Goal: Task Accomplishment & Management: Use online tool/utility

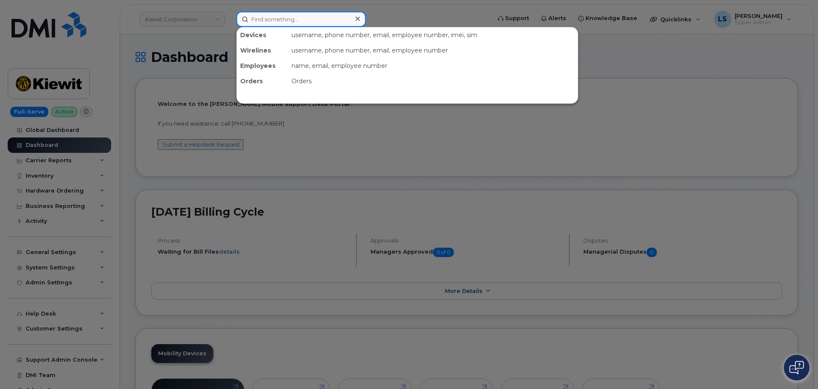
click at [259, 15] on input at bounding box center [300, 19] width 129 height 15
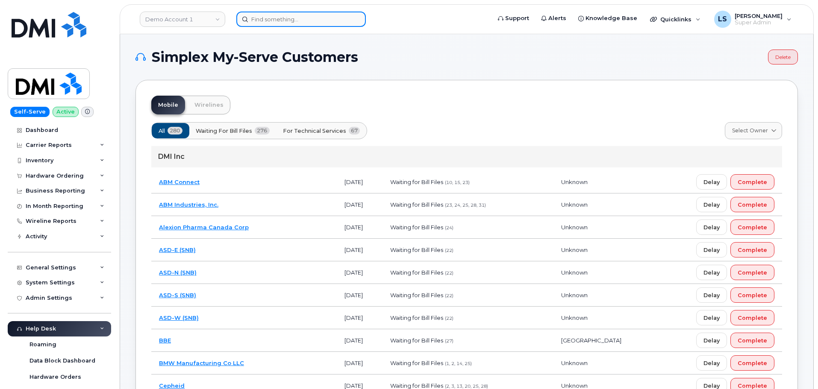
click at [332, 21] on input at bounding box center [300, 19] width 129 height 15
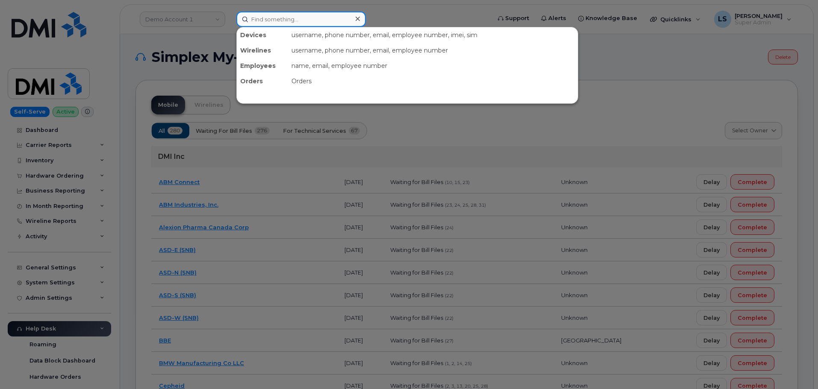
paste input "5195216046"
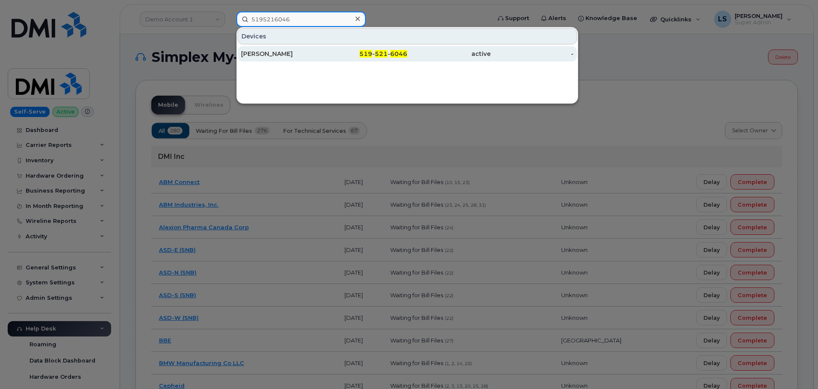
type input "5195216046"
click at [303, 54] on div "[PERSON_NAME]" at bounding box center [282, 54] width 83 height 9
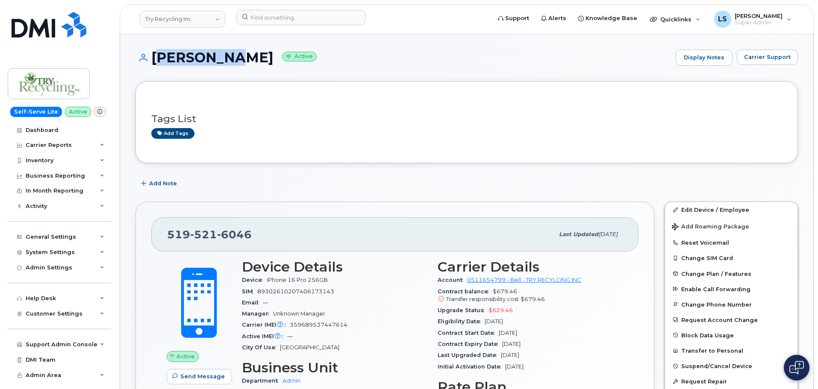
drag, startPoint x: 211, startPoint y: 55, endPoint x: 150, endPoint y: 49, distance: 61.8
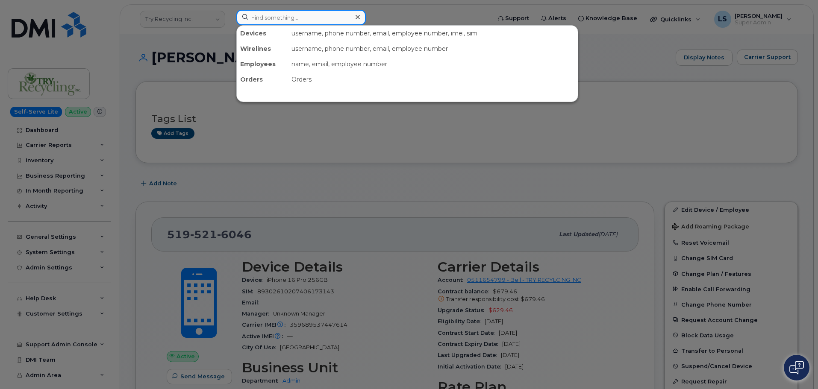
click at [274, 24] on input at bounding box center [300, 17] width 129 height 15
paste input "[PERSON_NAME]"
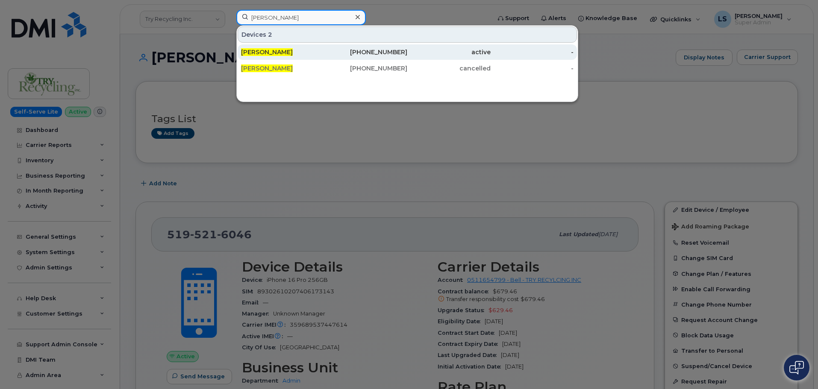
type input "[PERSON_NAME]"
drag, startPoint x: 354, startPoint y: 49, endPoint x: 355, endPoint y: 54, distance: 4.9
click at [354, 50] on div "[PHONE_NUMBER]" at bounding box center [365, 52] width 83 height 9
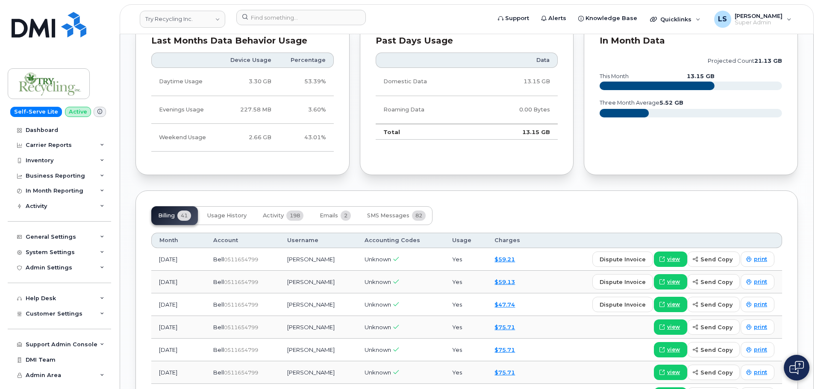
scroll to position [812, 0]
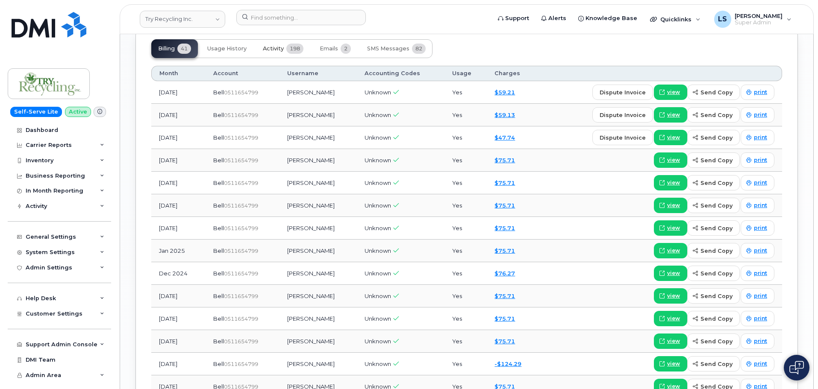
click at [273, 50] on span "Activity" at bounding box center [273, 48] width 21 height 7
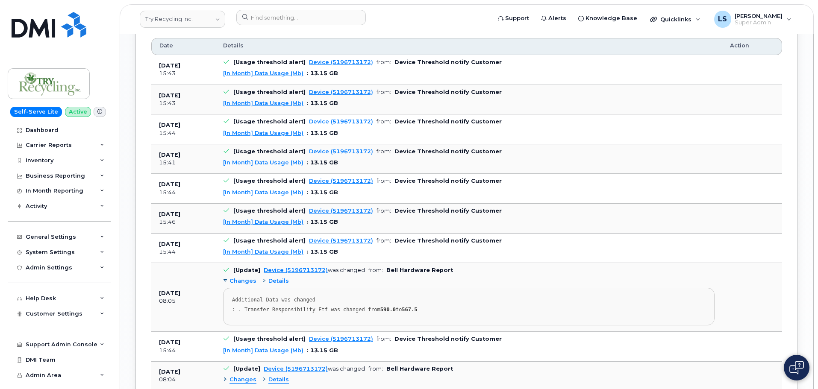
scroll to position [940, 0]
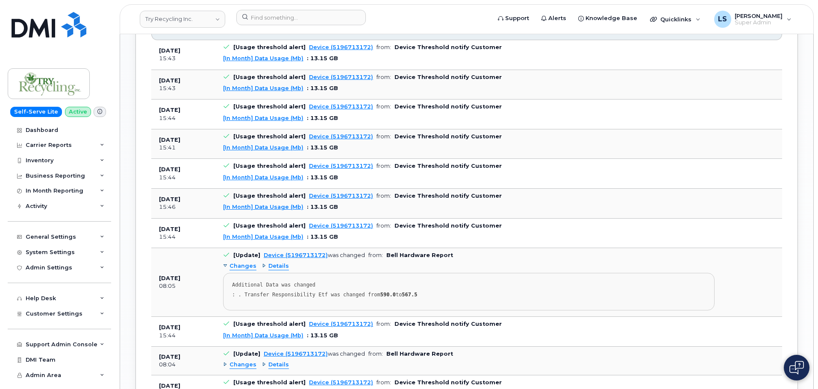
click at [369, 293] on div ": . Transfer Responsibility Etf was changed from 590.0 to 567.5" at bounding box center [468, 295] width 473 height 6
click at [333, 302] on pre "Additional Data was changed : . Transfer Responsibility Etf was changed from 59…" at bounding box center [468, 292] width 491 height 38
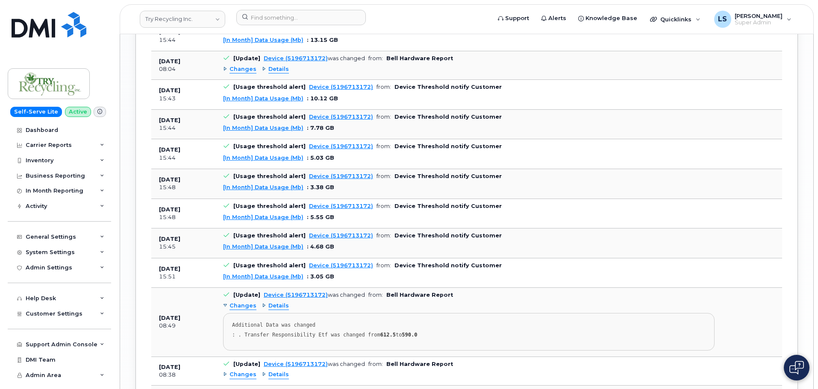
scroll to position [1239, 0]
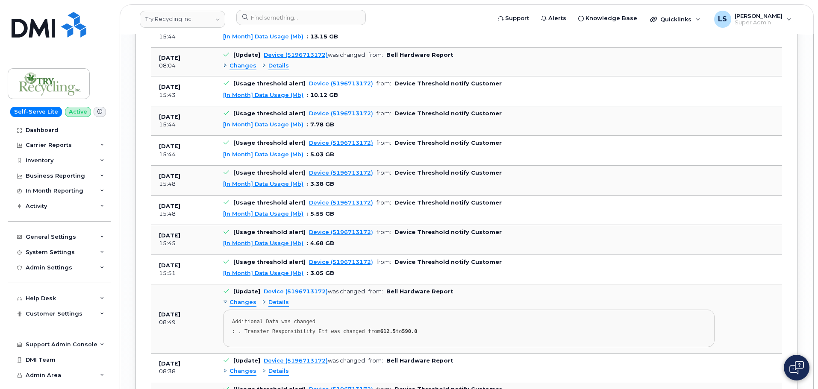
click at [339, 331] on div ": . Transfer Responsibility Etf was changed from 612.5 to 590.0" at bounding box center [468, 331] width 473 height 6
click at [340, 331] on div ": . Transfer Responsibility Etf was changed from 612.5 to 590.0" at bounding box center [468, 331] width 473 height 6
drag, startPoint x: 293, startPoint y: 335, endPoint x: 275, endPoint y: 325, distance: 20.8
click at [293, 335] on pre "Additional Data was changed : . Transfer Responsibility Etf was changed from 61…" at bounding box center [468, 329] width 491 height 38
drag, startPoint x: 262, startPoint y: 319, endPoint x: 293, endPoint y: 321, distance: 31.7
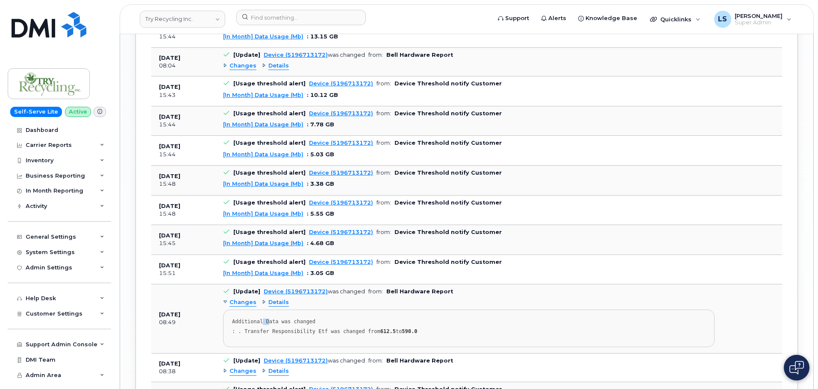
click at [283, 319] on div "Additional Data was changed" at bounding box center [468, 322] width 473 height 6
click at [323, 331] on div ": . Transfer Responsibility Etf was changed from 612.5 to 590.0" at bounding box center [468, 331] width 473 height 6
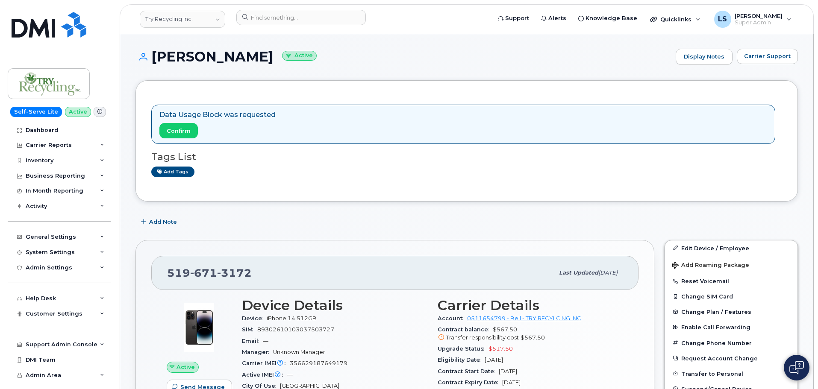
scroll to position [0, 0]
click at [207, 116] on p "Data Usage Block was requested" at bounding box center [217, 116] width 116 height 10
click at [261, 102] on div "Data Usage Block was requested Confirm Tags List Add tags" at bounding box center [466, 142] width 630 height 90
click at [252, 117] on p "Data Usage Block was requested" at bounding box center [217, 116] width 116 height 10
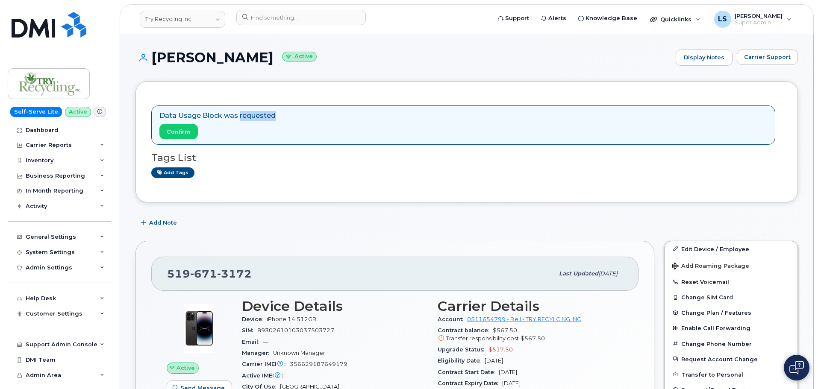
click at [252, 117] on p "Data Usage Block was requested" at bounding box center [217, 116] width 116 height 10
click at [244, 97] on div "Data Usage Block was requested Confirm Tags List Add tags" at bounding box center [466, 142] width 630 height 90
drag, startPoint x: 179, startPoint y: 132, endPoint x: 485, endPoint y: 26, distance: 324.3
click at [179, 132] on span "Confirm" at bounding box center [179, 132] width 24 height 8
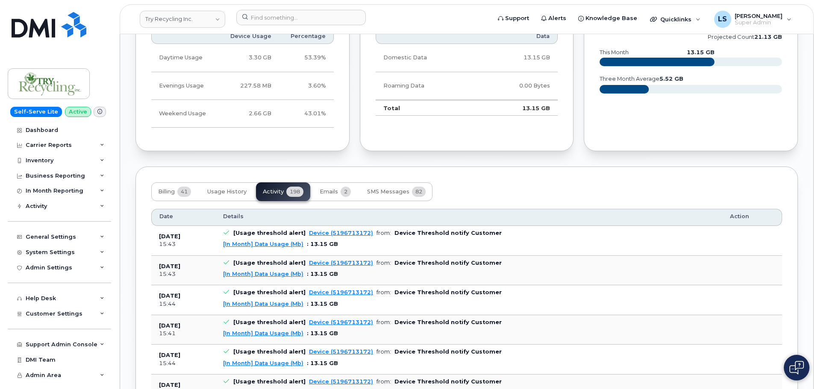
scroll to position [769, 0]
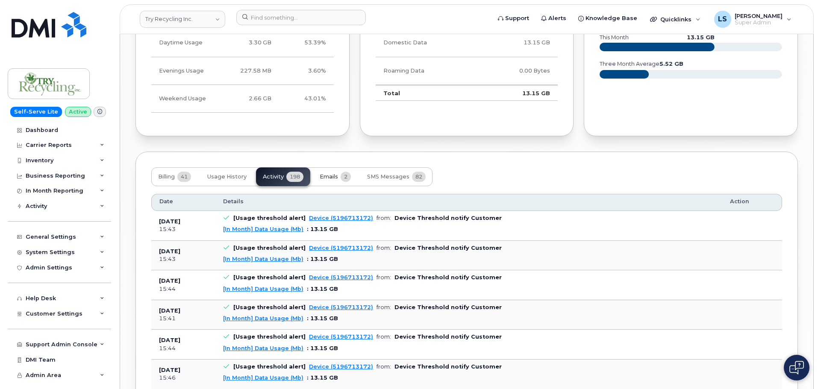
click at [328, 179] on span "Emails" at bounding box center [328, 176] width 18 height 7
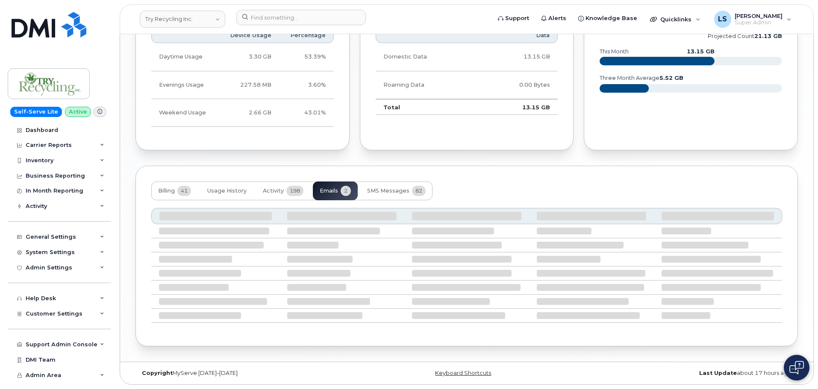
scroll to position [686, 0]
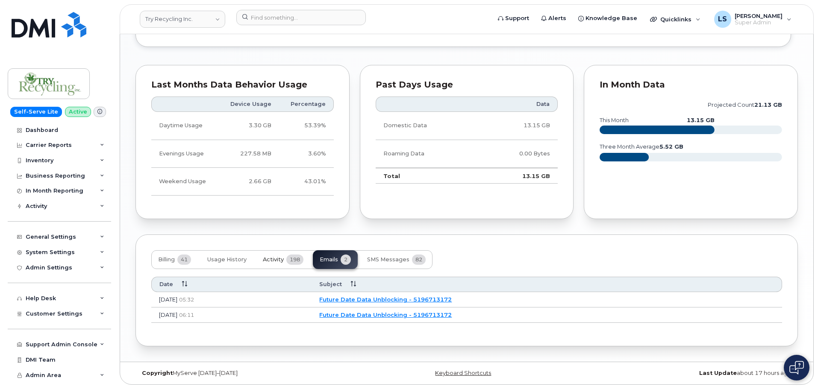
click at [277, 257] on span "Activity" at bounding box center [273, 259] width 21 height 7
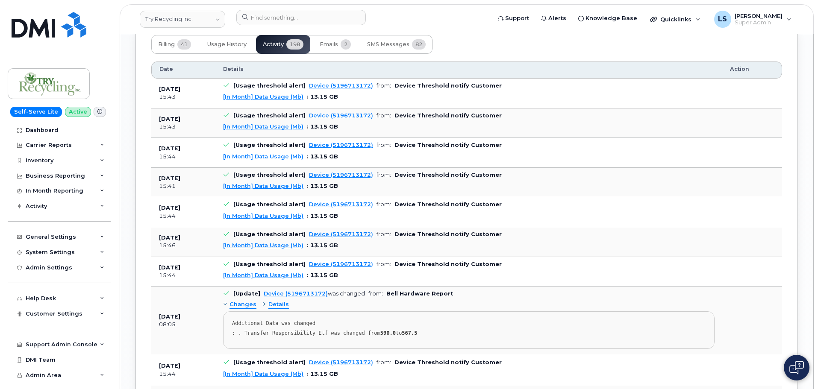
scroll to position [942, 0]
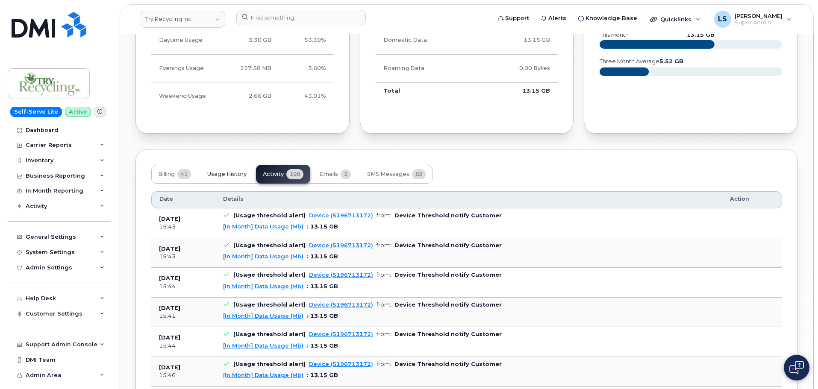
click at [221, 177] on span "Usage History" at bounding box center [226, 174] width 39 height 7
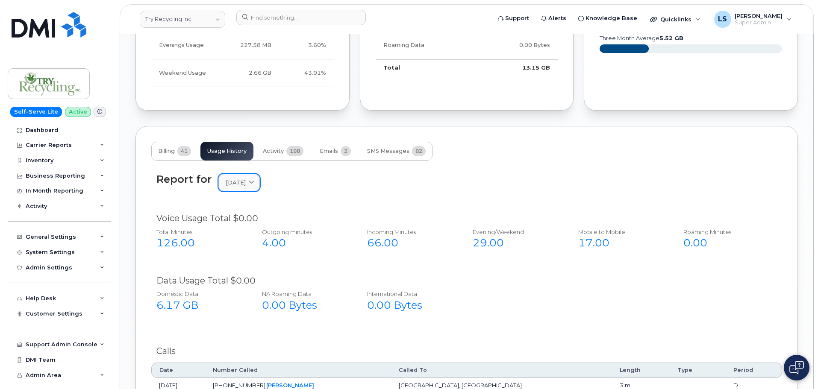
scroll to position [814, 0]
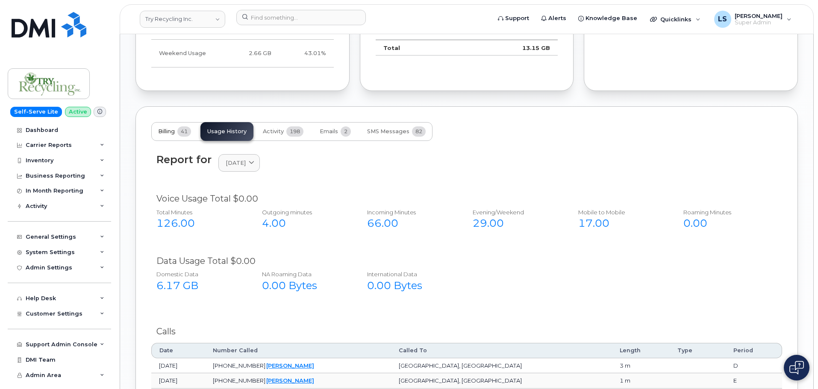
click at [182, 135] on span "41" at bounding box center [184, 131] width 14 height 10
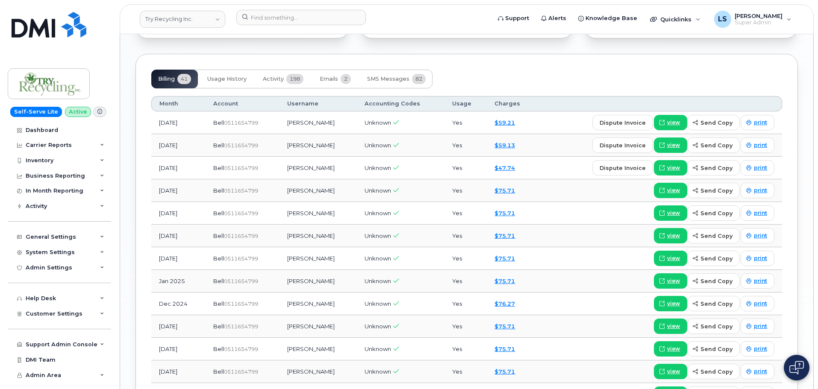
scroll to position [771, 0]
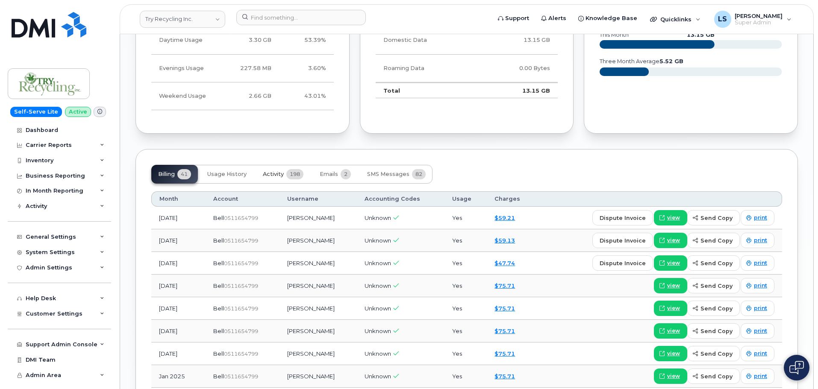
click at [269, 172] on span "Activity" at bounding box center [273, 174] width 21 height 7
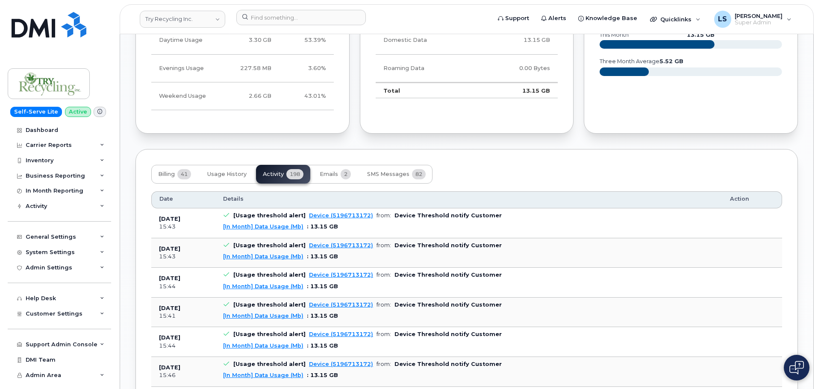
click at [326, 226] on span ": 13.15 GB" at bounding box center [322, 226] width 31 height 6
click at [363, 234] on td "[Usage threshold alert] Device (5196713172) from: Device Threshold notify Custo…" at bounding box center [468, 223] width 507 height 30
click at [396, 218] on b "Device Threshold notify Customer" at bounding box center [447, 215] width 107 height 6
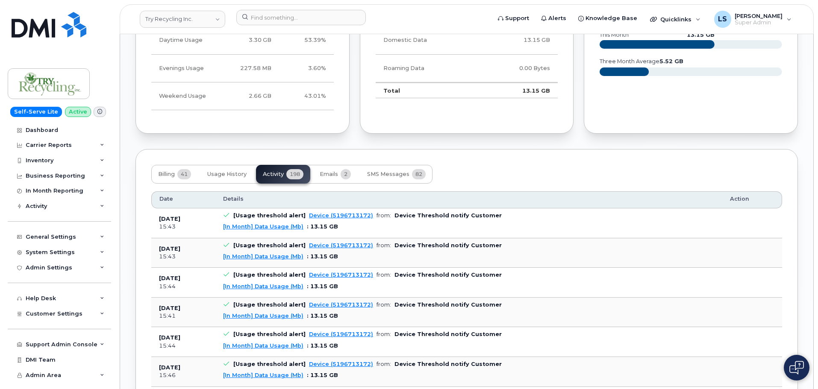
click at [418, 226] on div "[In Month] Data Usage (Mb) : 13.15 GB" at bounding box center [468, 227] width 491 height 8
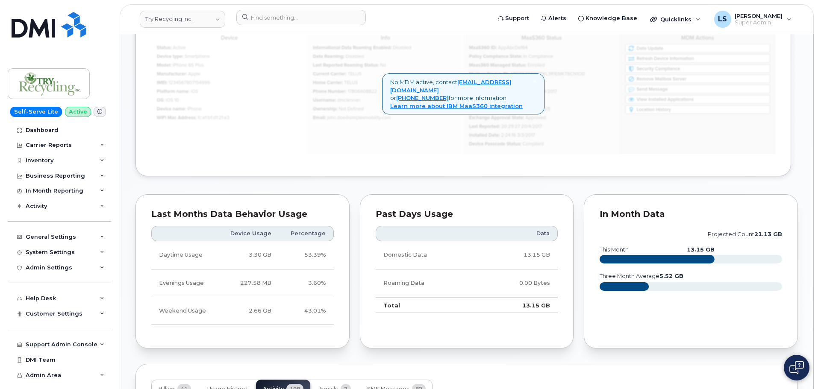
scroll to position [641, 0]
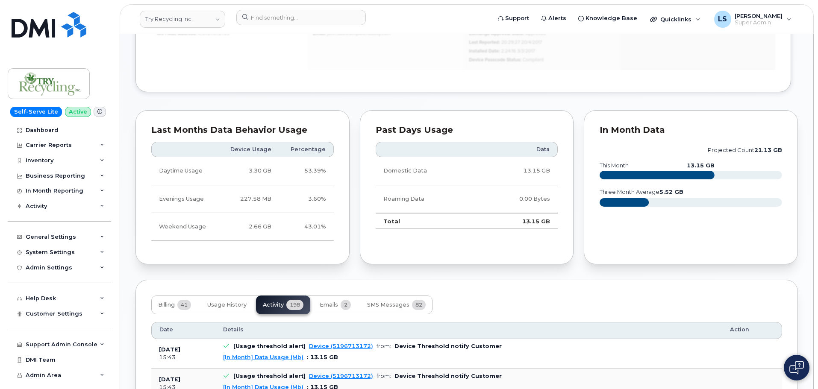
click at [391, 223] on td "Total" at bounding box center [426, 221] width 102 height 16
click at [399, 240] on div "Past Days Usage Data Domestic Data 13.15 GB Roaming Data 0.00 Bytes Total 13.15…" at bounding box center [467, 187] width 214 height 155
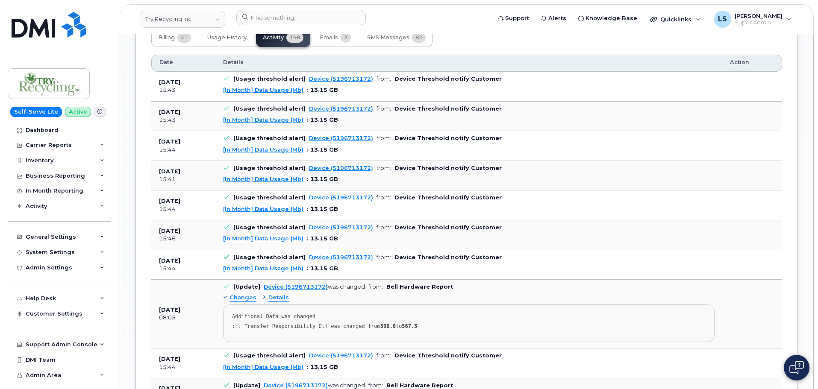
scroll to position [940, 0]
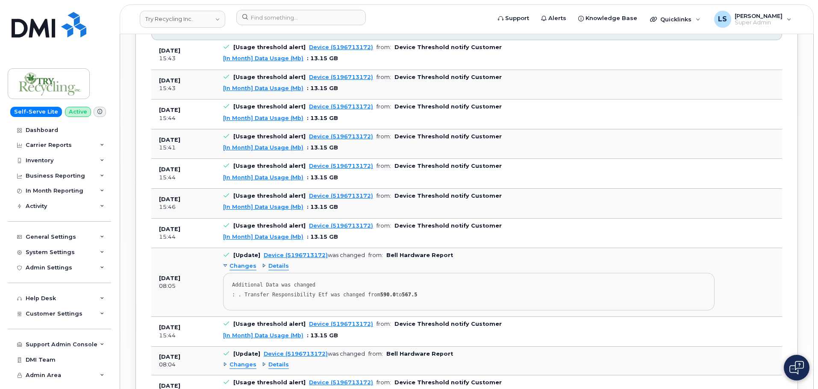
click at [386, 255] on b "Bell Hardware Report" at bounding box center [419, 255] width 67 height 6
click at [371, 253] on span "from:" at bounding box center [375, 255] width 15 height 6
click at [396, 253] on b "Bell Hardware Report" at bounding box center [419, 255] width 67 height 6
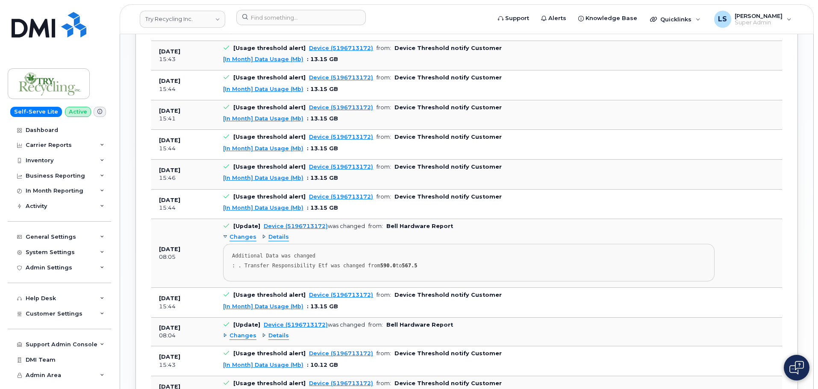
scroll to position [982, 0]
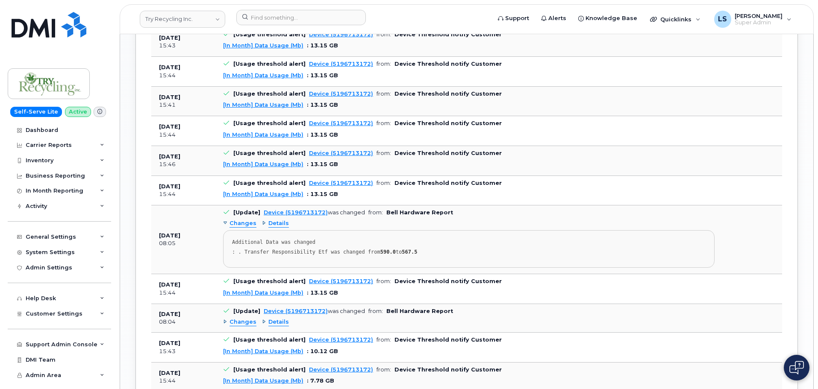
click at [448, 279] on b "Device Threshold notify Customer" at bounding box center [447, 281] width 107 height 6
click at [429, 278] on b "Device Threshold notify Customer" at bounding box center [447, 281] width 107 height 6
click at [442, 282] on b "Device Threshold notify Customer" at bounding box center [447, 281] width 107 height 6
drag, startPoint x: 442, startPoint y: 282, endPoint x: 447, endPoint y: 283, distance: 4.8
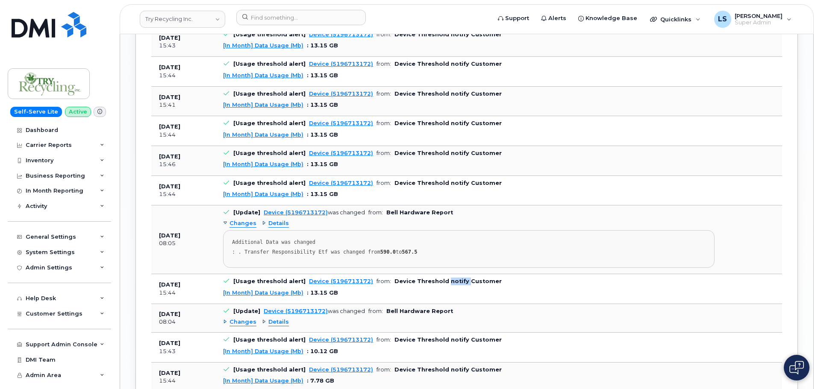
click at [443, 281] on b "Device Threshold notify Customer" at bounding box center [447, 281] width 107 height 6
click at [457, 277] on td "[Usage threshold alert] Device (5196713172) from: Device Threshold notify Custo…" at bounding box center [468, 289] width 507 height 30
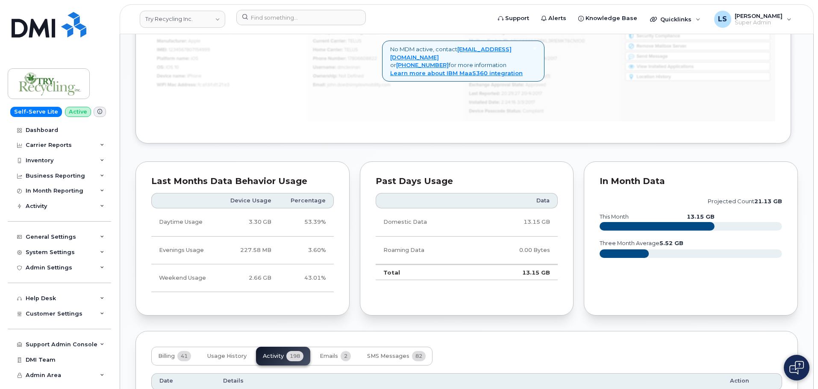
scroll to position [598, 0]
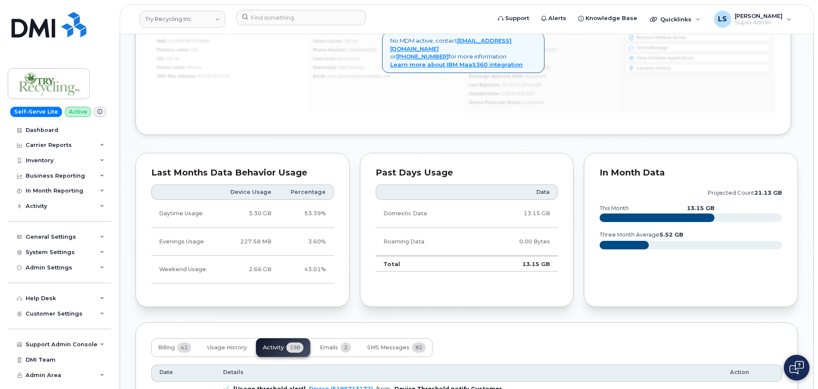
click at [320, 266] on td "43.01%" at bounding box center [306, 270] width 55 height 28
click at [329, 267] on td "43.01%" at bounding box center [306, 270] width 55 height 28
click at [315, 270] on td "43.01%" at bounding box center [306, 270] width 55 height 28
click at [314, 243] on td "3.60%" at bounding box center [306, 242] width 55 height 28
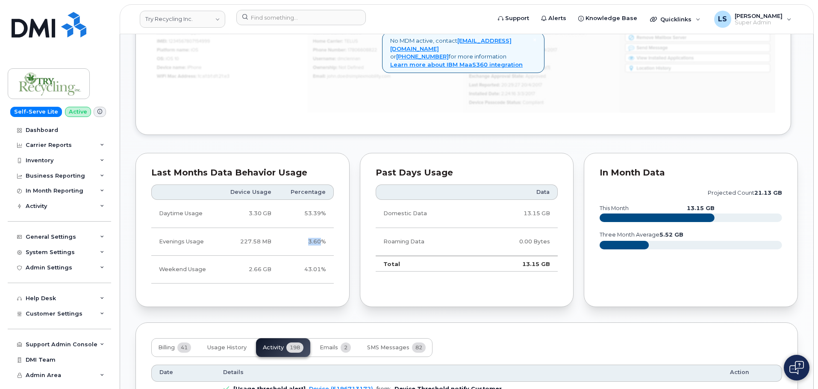
click at [314, 245] on td "3.60%" at bounding box center [306, 242] width 55 height 28
click at [316, 209] on td "53.39%" at bounding box center [306, 214] width 55 height 28
click at [331, 217] on td "53.39%" at bounding box center [306, 214] width 55 height 28
click at [316, 210] on td "53.39%" at bounding box center [306, 214] width 55 height 28
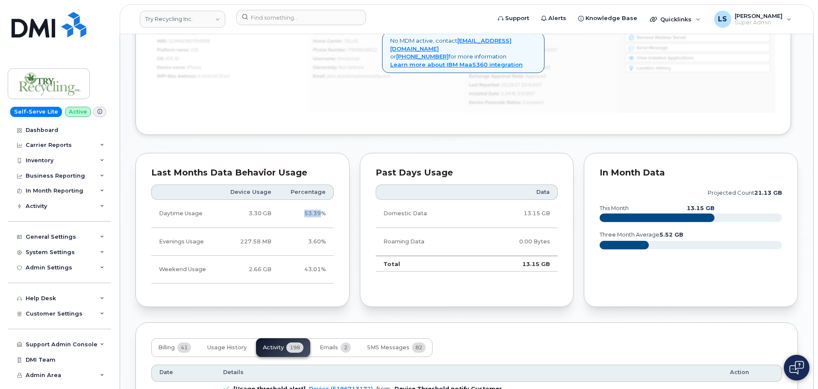
click at [322, 218] on td "53.39%" at bounding box center [306, 214] width 55 height 28
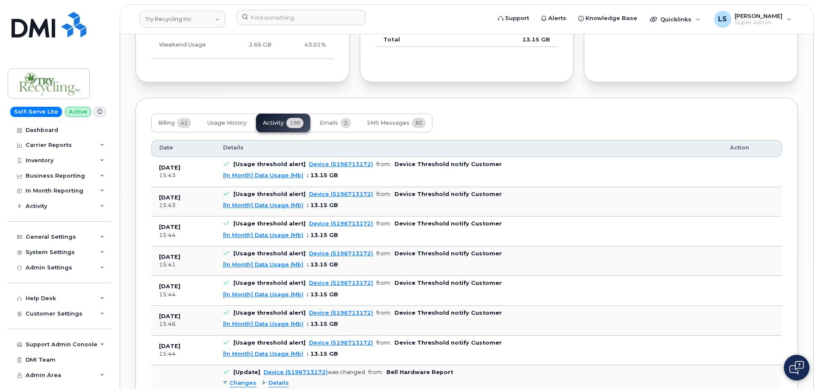
scroll to position [897, 0]
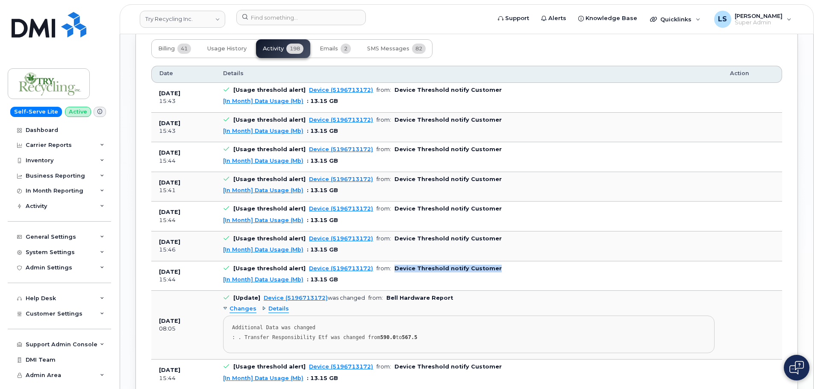
drag, startPoint x: 387, startPoint y: 268, endPoint x: 484, endPoint y: 267, distance: 97.4
click at [484, 267] on td "[Usage threshold alert] Device (5196713172) from: Device Threshold notify Custo…" at bounding box center [468, 276] width 507 height 30
click at [417, 263] on td "[Usage threshold alert] Device (5196713172) from: Device Threshold notify Custo…" at bounding box center [468, 276] width 507 height 30
click at [423, 271] on b "Device Threshold notify Customer" at bounding box center [447, 268] width 107 height 6
click at [336, 52] on span "Emails" at bounding box center [328, 48] width 18 height 7
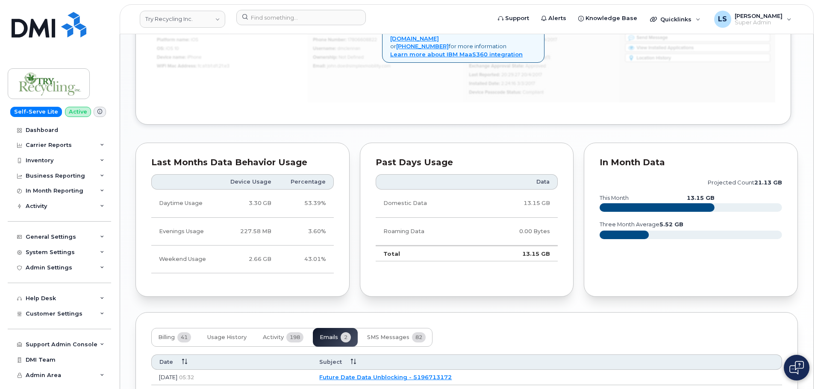
scroll to position [686, 0]
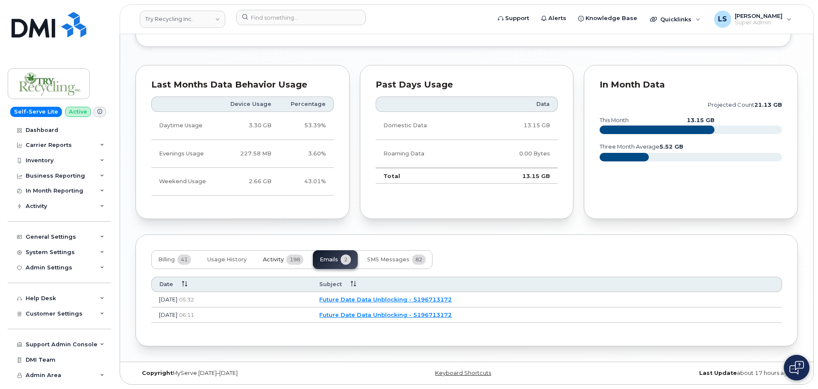
click at [299, 263] on span "198" at bounding box center [294, 260] width 17 height 10
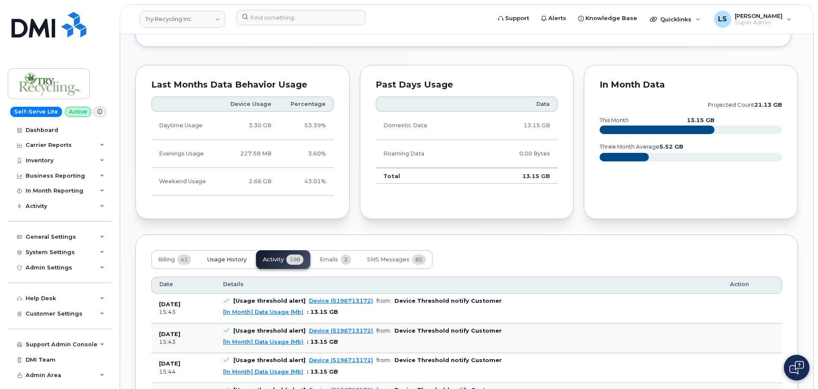
click at [223, 260] on span "Usage History" at bounding box center [226, 259] width 39 height 7
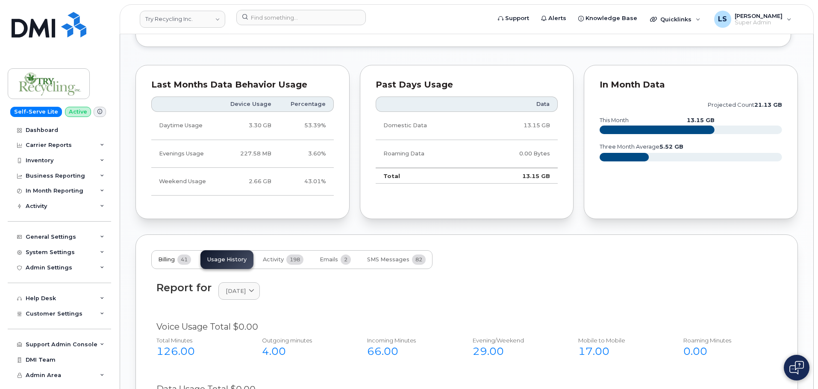
click at [183, 267] on button "Billing 41" at bounding box center [174, 259] width 47 height 19
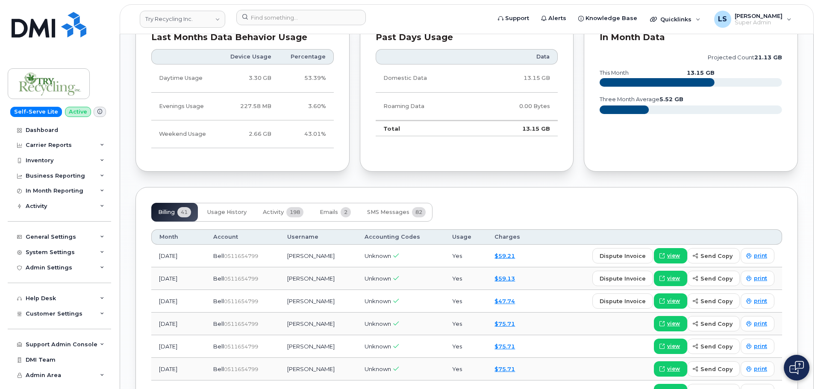
scroll to position [771, 0]
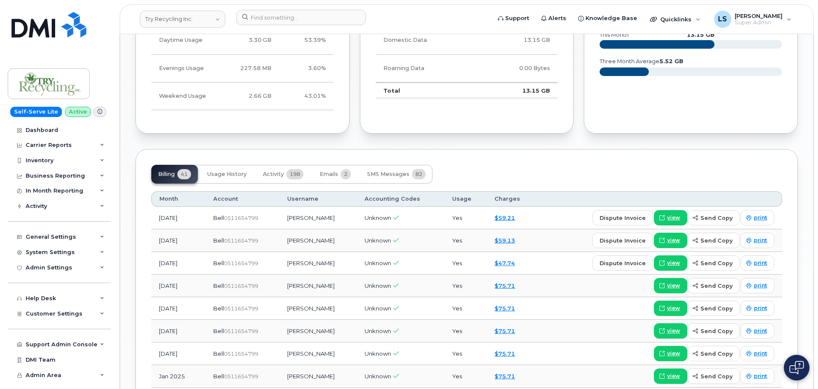
click at [330, 242] on td "[PERSON_NAME]" at bounding box center [317, 240] width 77 height 23
click at [331, 242] on td "[PERSON_NAME]" at bounding box center [317, 240] width 77 height 23
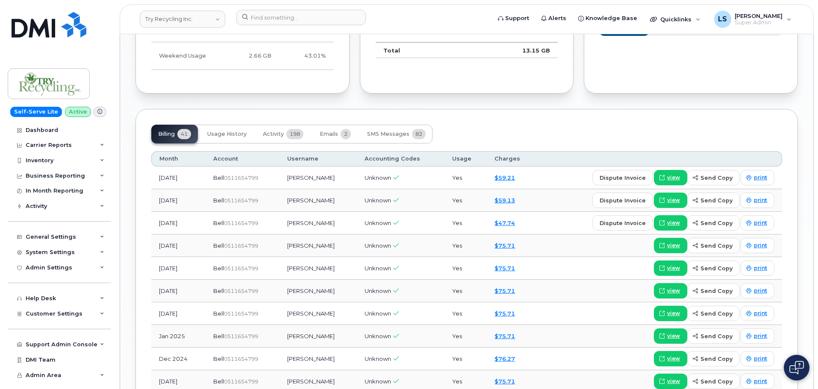
scroll to position [854, 0]
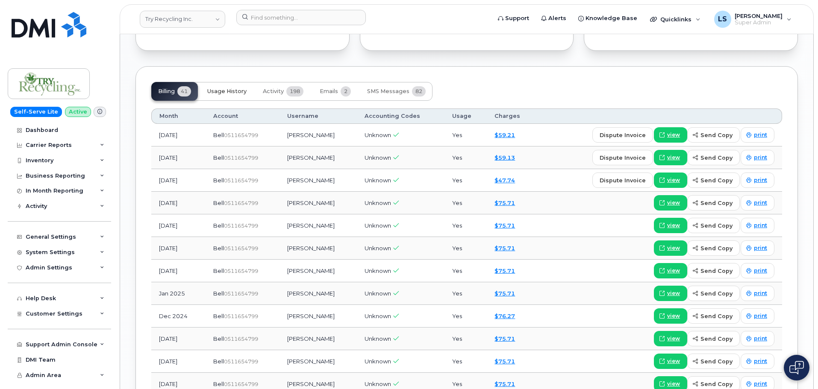
click at [241, 86] on button "Usage History" at bounding box center [226, 91] width 53 height 19
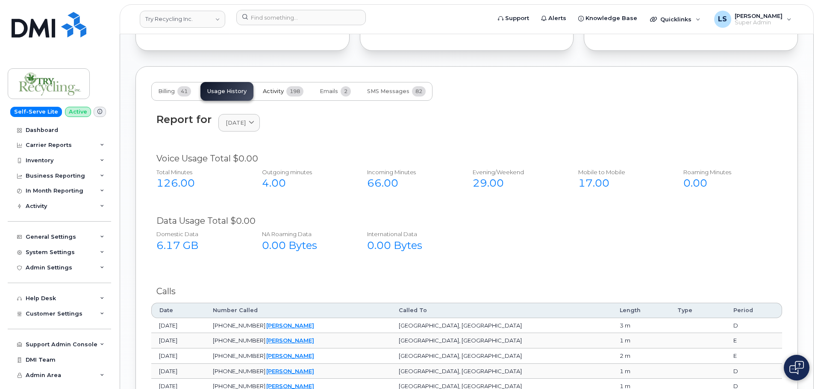
click at [279, 94] on span "Activity" at bounding box center [273, 91] width 21 height 7
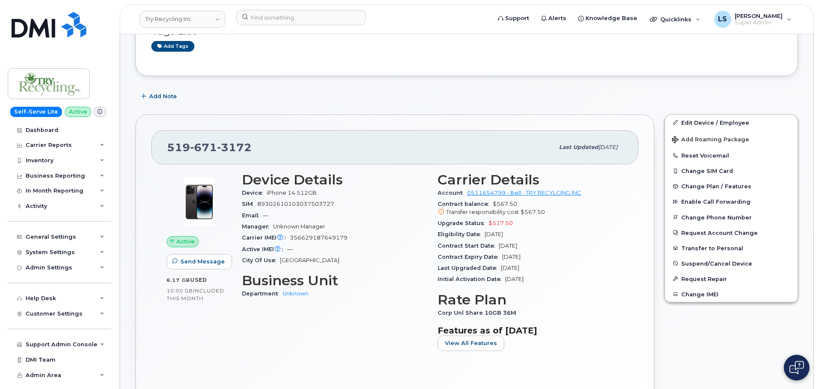
scroll to position [128, 0]
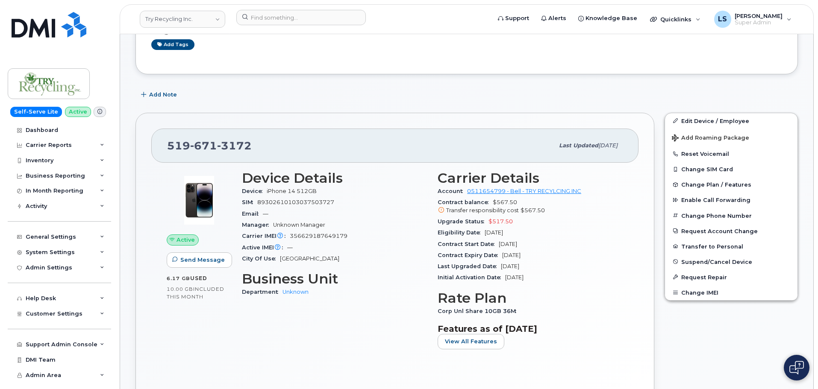
click at [322, 279] on h3 "Business Unit" at bounding box center [334, 278] width 185 height 15
click at [255, 292] on span "Department" at bounding box center [262, 292] width 41 height 6
click at [262, 279] on h3 "Business Unit" at bounding box center [334, 278] width 185 height 15
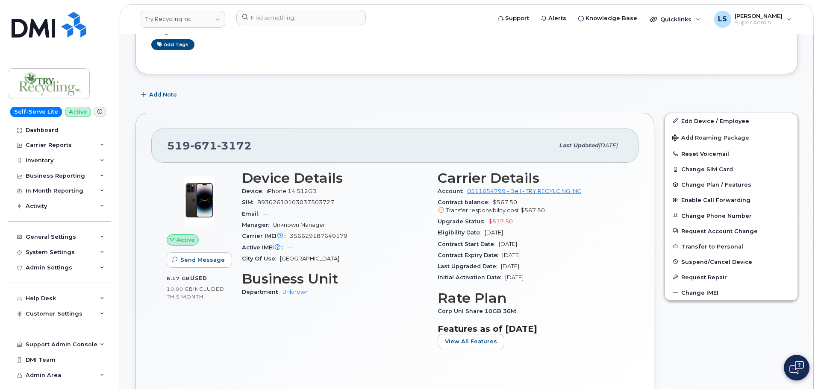
click at [331, 264] on div "City Of Use London" at bounding box center [334, 258] width 185 height 11
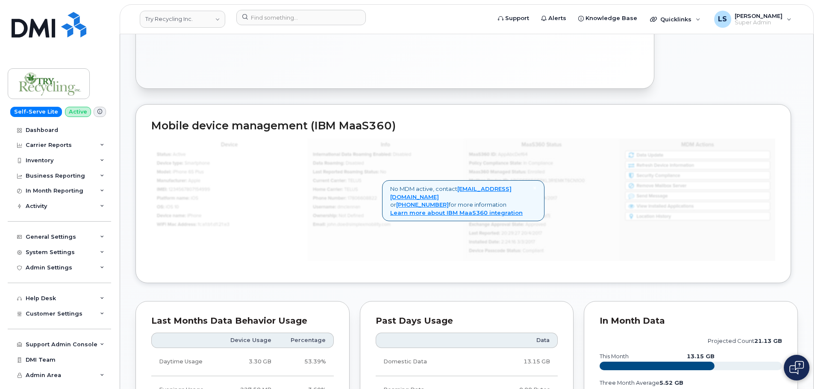
scroll to position [513, 0]
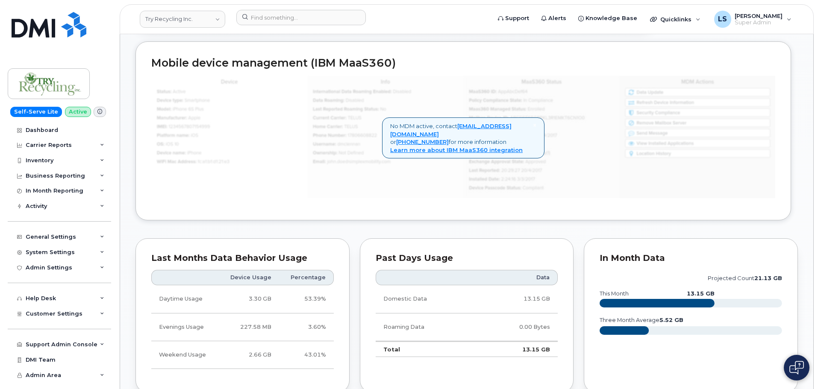
click at [280, 256] on div "Last Months Data Behavior Usage" at bounding box center [242, 258] width 182 height 9
click at [249, 260] on div "Last Months Data Behavior Usage" at bounding box center [242, 258] width 182 height 9
click at [249, 261] on div "Last Months Data Behavior Usage" at bounding box center [242, 258] width 182 height 9
click at [205, 257] on div "Last Months Data Behavior Usage" at bounding box center [242, 258] width 182 height 9
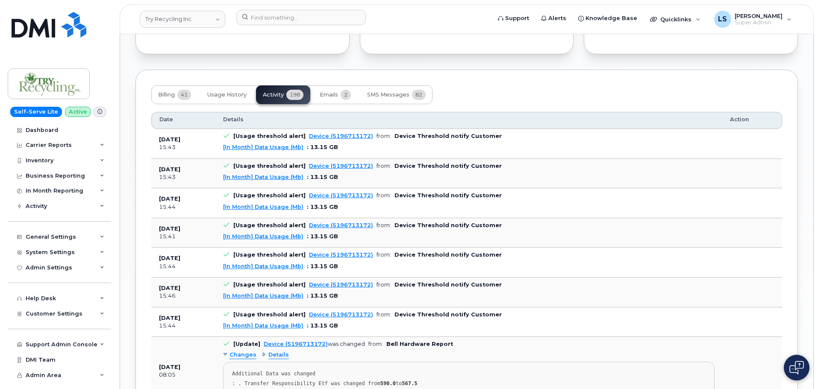
scroll to position [854, 0]
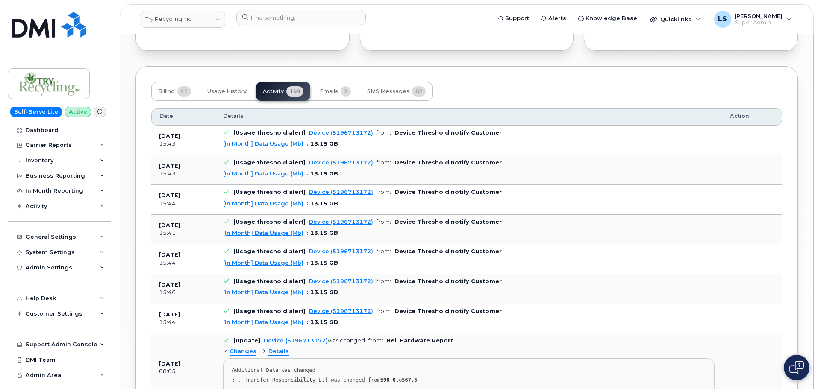
click at [413, 311] on b "Device Threshold notify Customer" at bounding box center [447, 311] width 107 height 6
click at [442, 306] on td "[Usage threshold alert] Device (5196713172) from: Device Threshold notify Custo…" at bounding box center [468, 319] width 507 height 30
drag, startPoint x: 442, startPoint y: 306, endPoint x: 442, endPoint y: 312, distance: 6.0
click at [442, 310] on td "[Usage threshold alert] Device (5196713172) from: Device Threshold notify Custo…" at bounding box center [468, 319] width 507 height 30
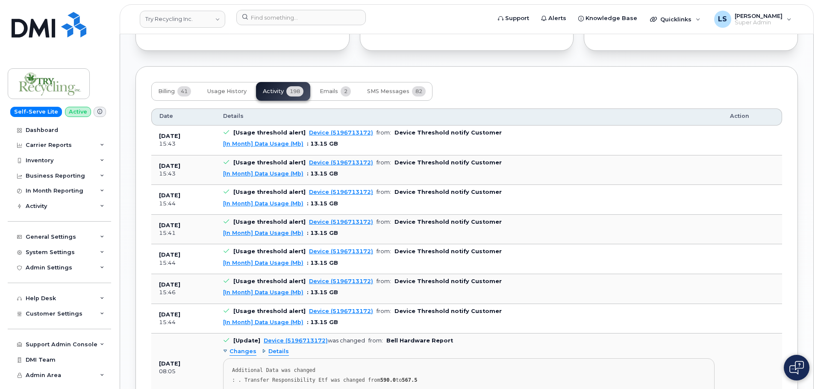
click at [432, 311] on b "Device Threshold notify Customer" at bounding box center [447, 311] width 107 height 6
click at [432, 310] on b "Device Threshold notify Customer" at bounding box center [447, 311] width 107 height 6
click at [445, 307] on td "[Usage threshold alert] Device (5196713172) from: Device Threshold notify Custo…" at bounding box center [468, 319] width 507 height 30
click at [446, 307] on td "[Usage threshold alert] Device (5196713172) from: Device Threshold notify Custo…" at bounding box center [468, 319] width 507 height 30
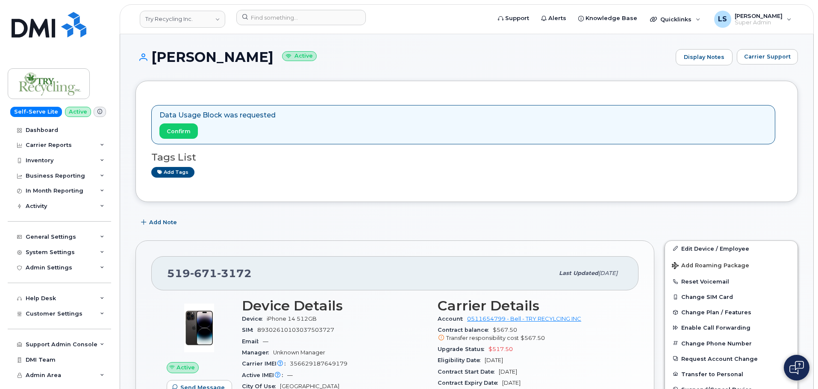
scroll to position [0, 0]
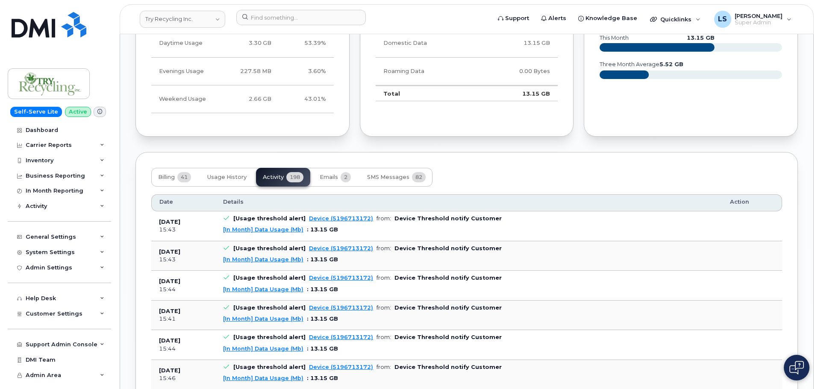
scroll to position [897, 0]
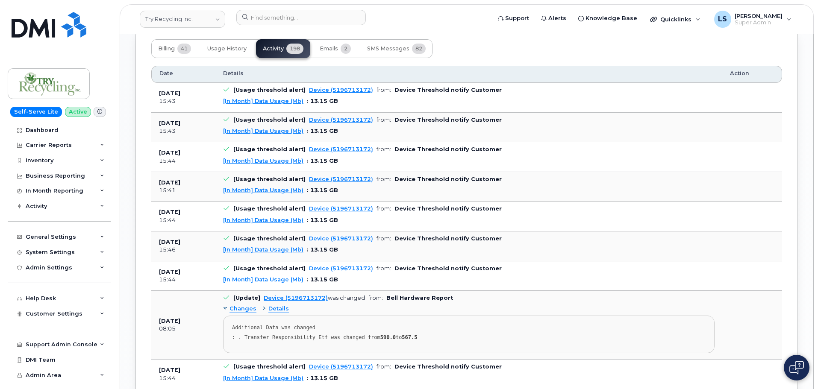
click at [403, 299] on b "Bell Hardware Report" at bounding box center [419, 298] width 67 height 6
click at [404, 299] on b "Bell Hardware Report" at bounding box center [419, 298] width 67 height 6
click at [441, 298] on b "Bell Hardware Report" at bounding box center [419, 298] width 67 height 6
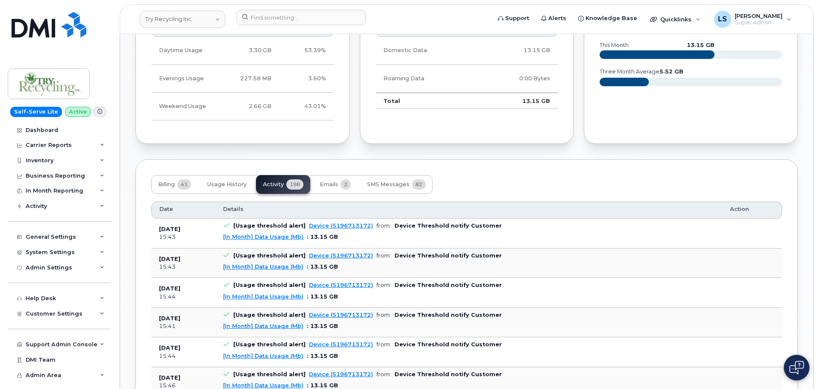
scroll to position [769, 0]
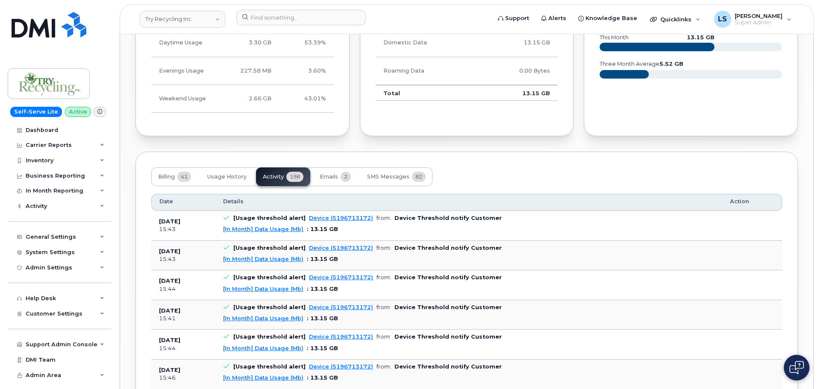
click at [434, 219] on b "Device Threshold notify Customer" at bounding box center [447, 218] width 107 height 6
drag, startPoint x: 434, startPoint y: 219, endPoint x: 441, endPoint y: 226, distance: 9.7
click at [434, 219] on b "Device Threshold notify Customer" at bounding box center [447, 218] width 107 height 6
click at [451, 219] on b "Device Threshold notify Customer" at bounding box center [447, 218] width 107 height 6
click at [448, 218] on b "Device Threshold notify Customer" at bounding box center [447, 218] width 107 height 6
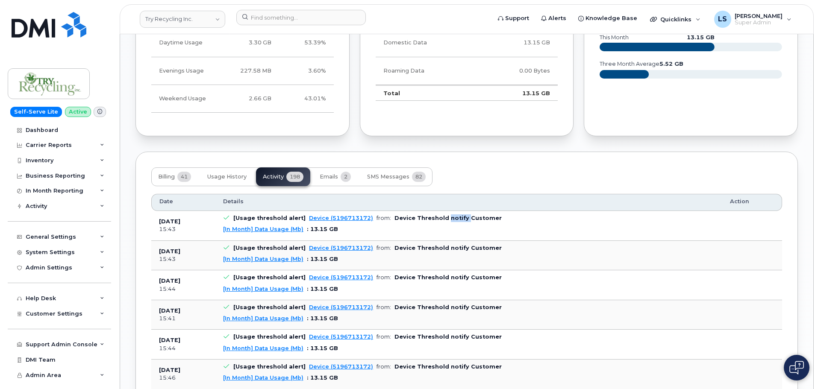
click at [448, 218] on b "Device Threshold notify Customer" at bounding box center [447, 218] width 107 height 6
click at [425, 216] on b "Device Threshold notify Customer" at bounding box center [447, 218] width 107 height 6
click at [397, 219] on b "Device Threshold notify Customer" at bounding box center [447, 218] width 107 height 6
click at [396, 219] on b "Device Threshold notify Customer" at bounding box center [447, 218] width 107 height 6
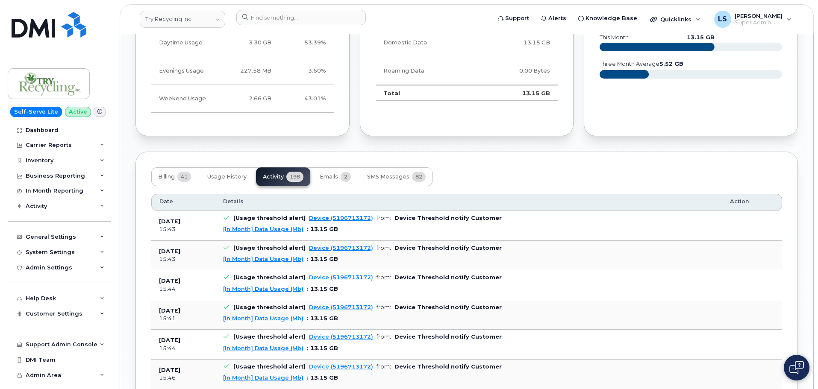
click at [414, 216] on b "Device Threshold notify Customer" at bounding box center [447, 218] width 107 height 6
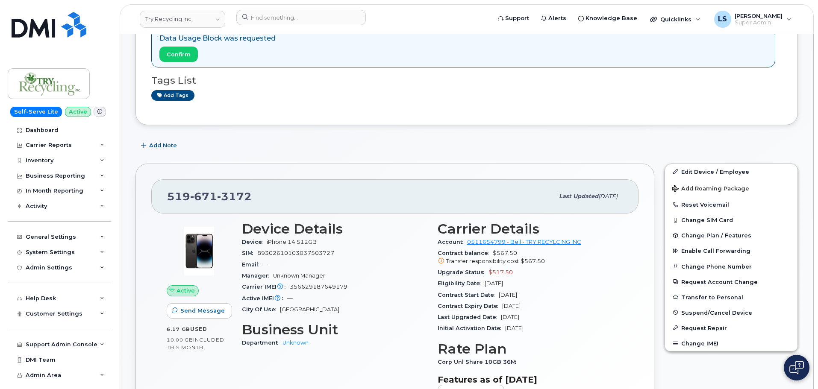
scroll to position [0, 0]
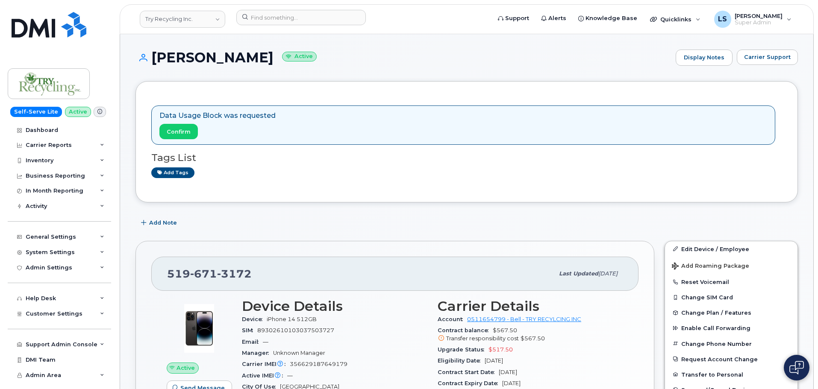
click at [249, 111] on p "Data Usage Block was requested" at bounding box center [217, 116] width 116 height 10
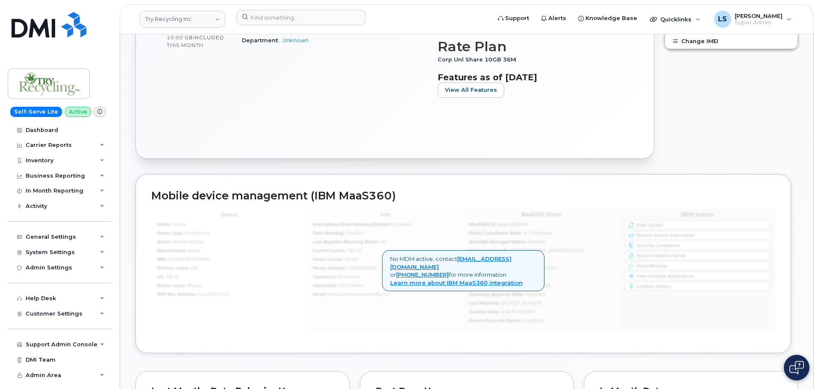
scroll to position [384, 0]
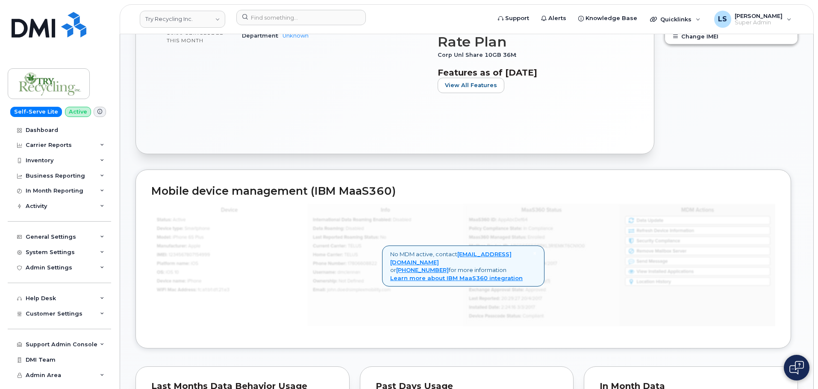
click at [356, 191] on h2 "Mobile device management (IBM MaaS360)" at bounding box center [463, 191] width 624 height 12
drag, startPoint x: 356, startPoint y: 191, endPoint x: 341, endPoint y: 196, distance: 15.8
click at [356, 191] on h2 "Mobile device management (IBM MaaS360)" at bounding box center [463, 191] width 624 height 12
click at [284, 187] on h2 "Mobile device management (IBM MaaS360)" at bounding box center [463, 191] width 624 height 12
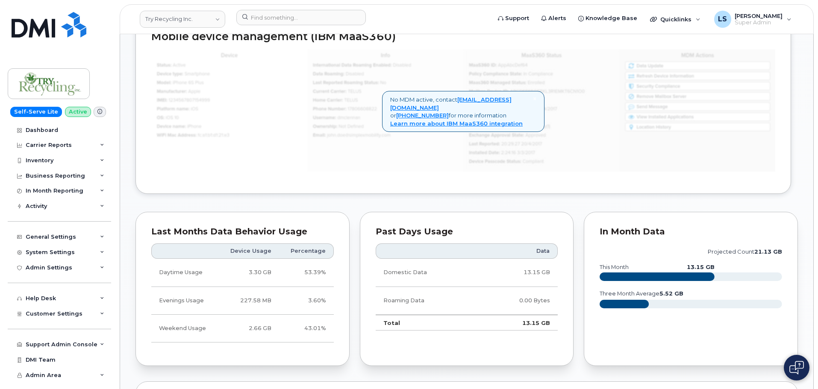
scroll to position [641, 0]
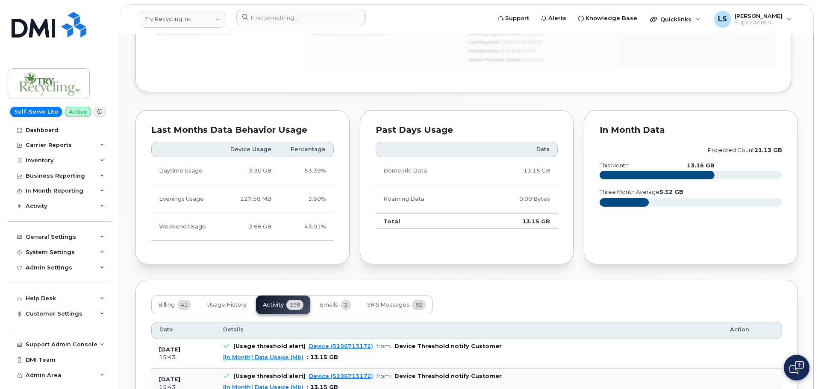
click at [540, 218] on td "13.15 GB" at bounding box center [518, 221] width 80 height 16
click at [537, 220] on td "13.15 GB" at bounding box center [518, 221] width 80 height 16
click at [537, 221] on td "13.15 GB" at bounding box center [518, 221] width 80 height 16
click at [525, 226] on td "13.15 GB" at bounding box center [518, 221] width 80 height 16
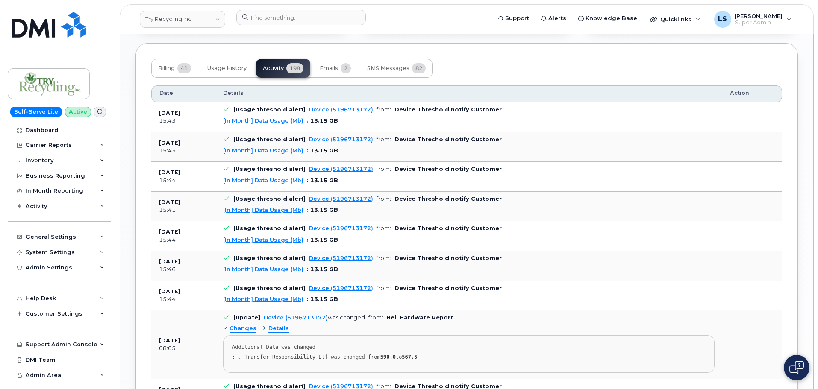
scroll to position [897, 0]
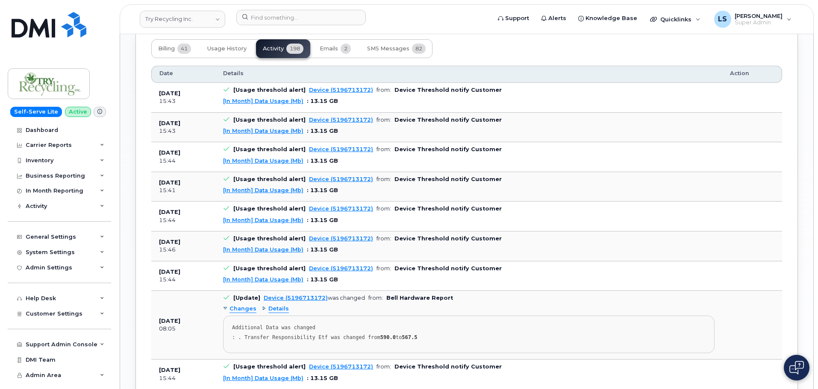
click at [380, 339] on strong "590.0" at bounding box center [387, 337] width 15 height 6
click at [393, 336] on div ": . Transfer Responsibility Etf was changed from 590.0 to 567.5" at bounding box center [468, 337] width 473 height 6
click at [380, 338] on strong "590.0" at bounding box center [387, 337] width 15 height 6
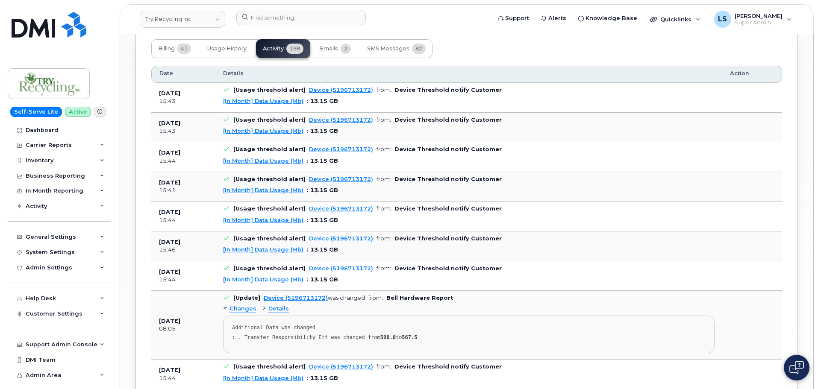
click at [401, 336] on strong "567.5" at bounding box center [408, 337] width 15 height 6
drag, startPoint x: 401, startPoint y: 336, endPoint x: 405, endPoint y: 346, distance: 11.1
click at [401, 336] on strong "567.5" at bounding box center [408, 337] width 15 height 6
click at [359, 332] on pre "Additional Data was changed : . Transfer Responsibility Etf was changed from 59…" at bounding box center [468, 335] width 491 height 38
click at [366, 335] on div ": . Transfer Responsibility Etf was changed from 590.0 to 567.5" at bounding box center [468, 337] width 473 height 6
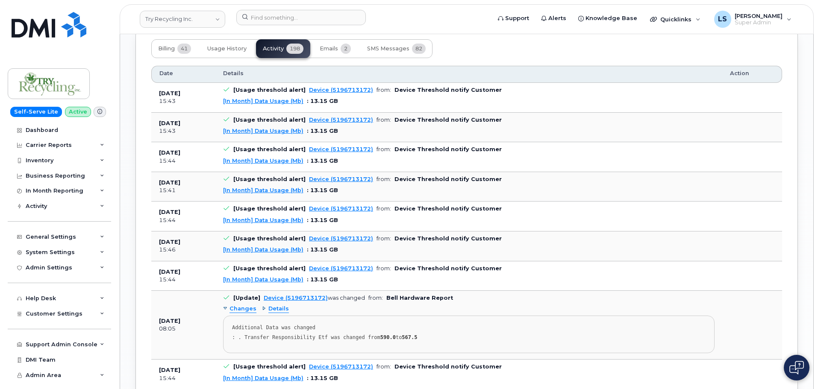
drag, startPoint x: 366, startPoint y: 335, endPoint x: 359, endPoint y: 345, distance: 11.7
click at [366, 336] on div ": . Transfer Responsibility Etf was changed from 590.0 to 567.5" at bounding box center [468, 337] width 473 height 6
click at [339, 340] on div ": . Transfer Responsibility Etf was changed from 590.0 to 567.5" at bounding box center [468, 337] width 473 height 6
click at [328, 338] on div ": . Transfer Responsibility Etf was changed from 590.0 to 567.5" at bounding box center [468, 337] width 473 height 6
click at [327, 338] on div ": . Transfer Responsibility Etf was changed from 590.0 to 567.5" at bounding box center [468, 337] width 473 height 6
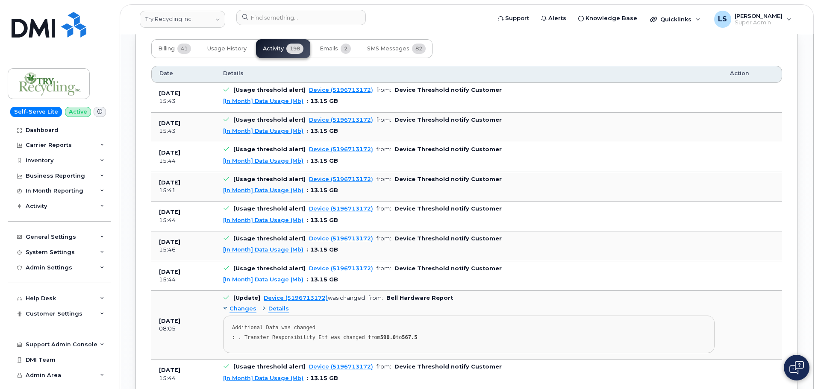
click at [334, 340] on div ": . Transfer Responsibility Etf was changed from 590.0 to 567.5" at bounding box center [468, 337] width 473 height 6
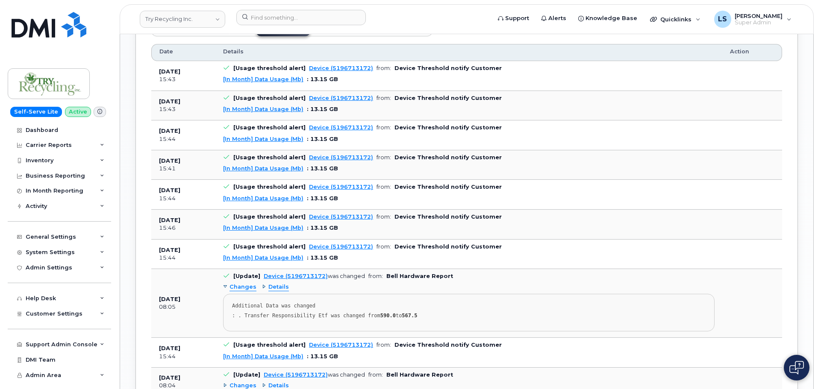
scroll to position [940, 0]
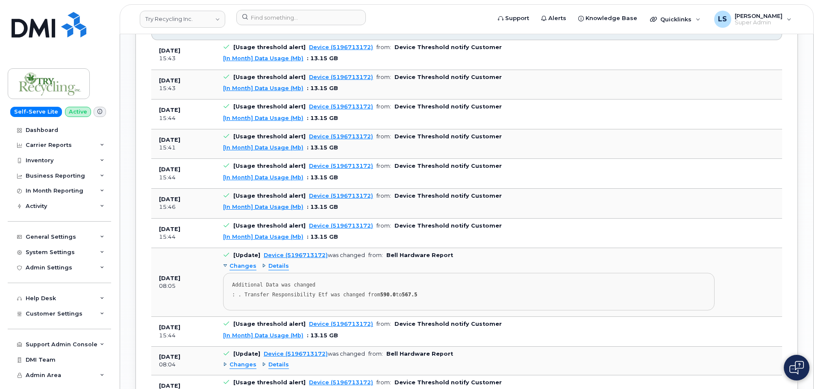
click at [342, 297] on div ": . Transfer Responsibility Etf was changed from 590.0 to 567.5" at bounding box center [468, 295] width 473 height 6
click at [327, 296] on div ": . Transfer Responsibility Etf was changed from 590.0 to 567.5" at bounding box center [468, 295] width 473 height 6
click at [326, 296] on div ": . Transfer Responsibility Etf was changed from 590.0 to 567.5" at bounding box center [468, 295] width 473 height 6
click at [344, 297] on div ": . Transfer Responsibility Etf was changed from 590.0 to 567.5" at bounding box center [468, 295] width 473 height 6
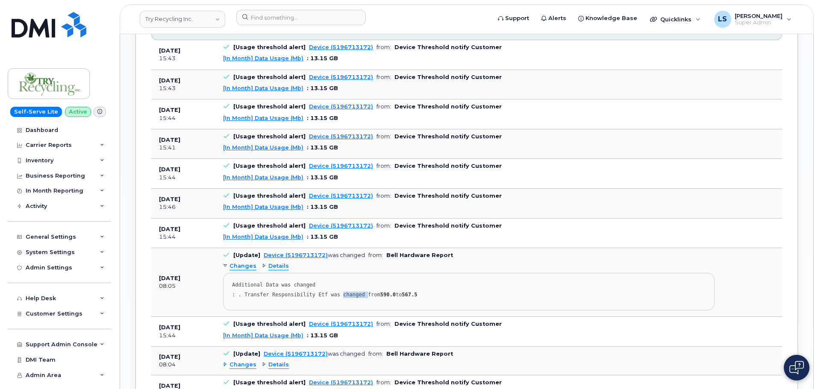
click at [343, 297] on div ": . Transfer Responsibility Etf was changed from 590.0 to 567.5" at bounding box center [468, 295] width 473 height 6
click at [338, 293] on div ": . Transfer Responsibility Etf was changed from 590.0 to 567.5" at bounding box center [468, 295] width 473 height 6
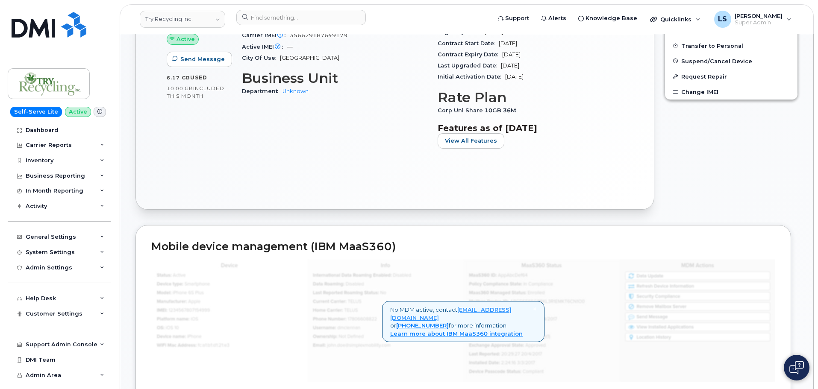
scroll to position [384, 0]
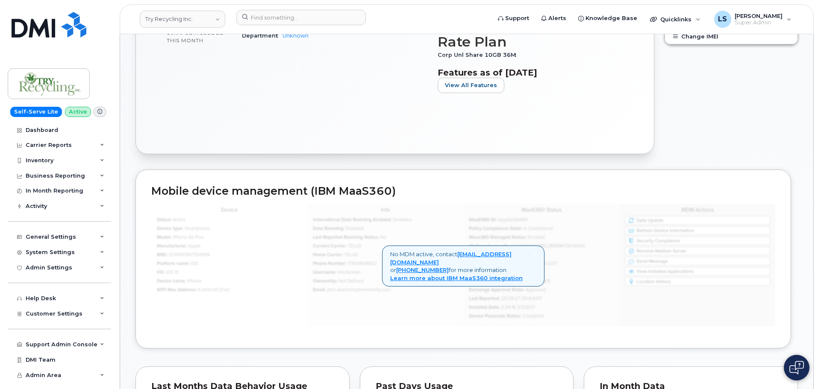
click at [362, 190] on h2 "Mobile device management (IBM MaaS360)" at bounding box center [463, 191] width 624 height 12
click at [323, 191] on h2 "Mobile device management (IBM MaaS360)" at bounding box center [463, 191] width 624 height 12
click at [323, 190] on h2 "Mobile device management (IBM MaaS360)" at bounding box center [463, 191] width 624 height 12
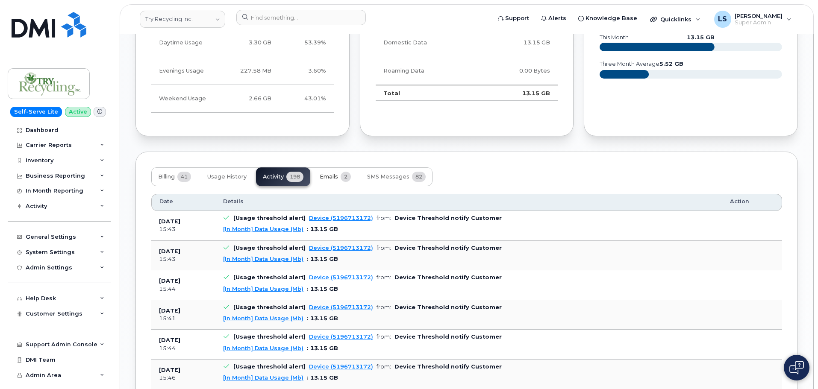
click at [327, 182] on button "Emails 2" at bounding box center [335, 176] width 45 height 19
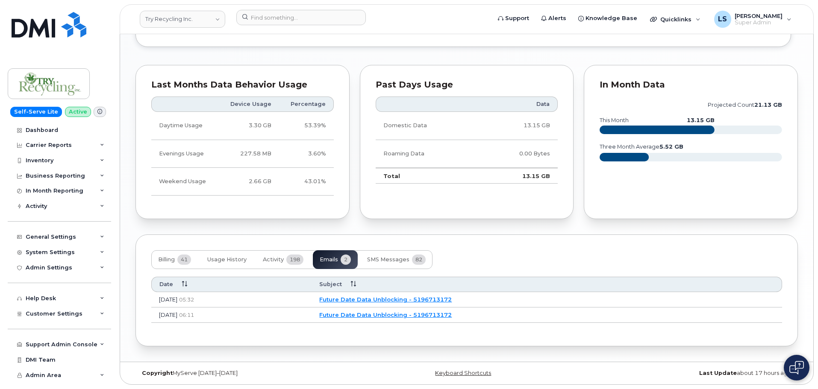
scroll to position [686, 0]
click at [284, 267] on button "Activity 198" at bounding box center [283, 259] width 54 height 19
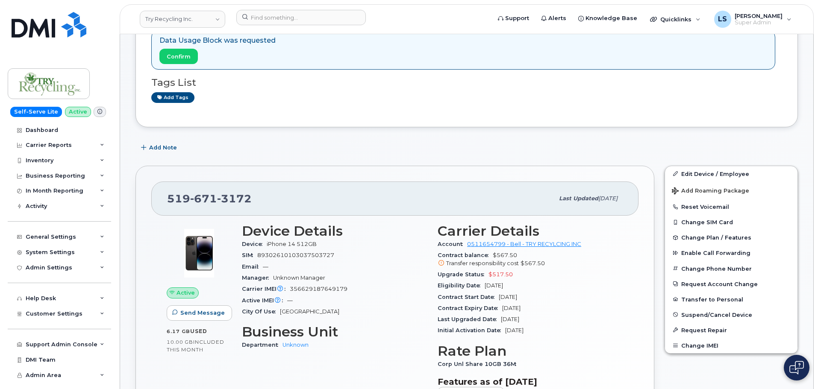
scroll to position [0, 0]
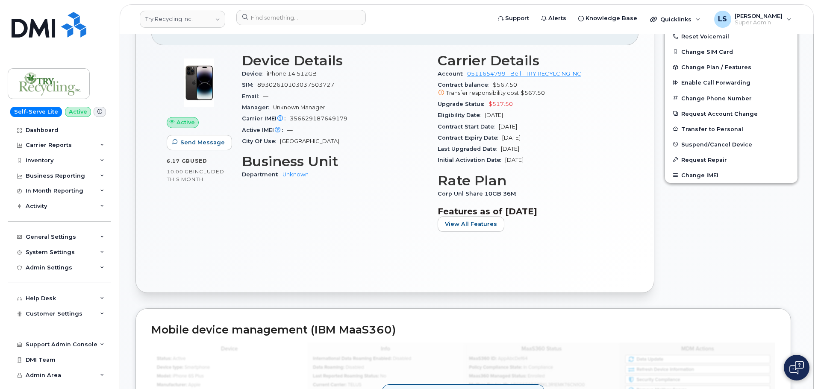
scroll to position [299, 0]
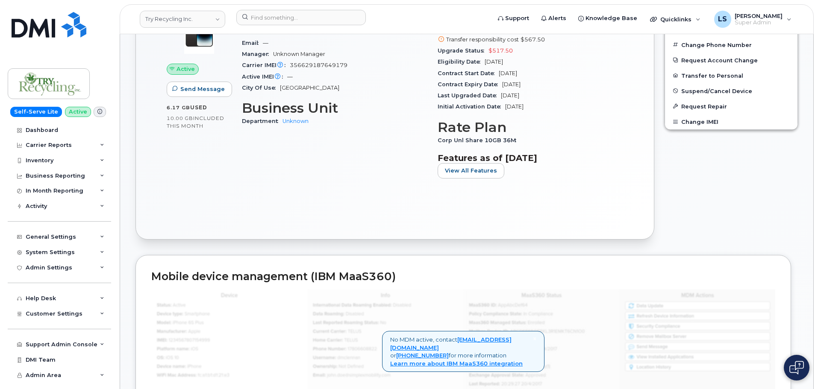
click at [289, 274] on h2 "Mobile device management (IBM MaaS360)" at bounding box center [463, 277] width 624 height 12
click at [348, 274] on h2 "Mobile device management (IBM MaaS360)" at bounding box center [463, 277] width 624 height 12
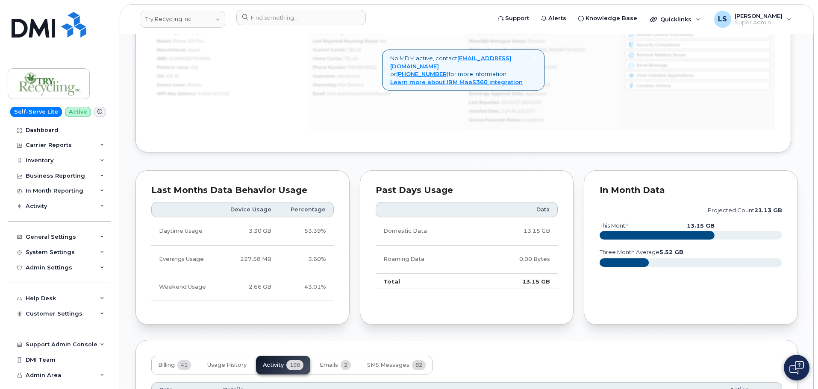
scroll to position [769, 0]
